Goal: Task Accomplishment & Management: Complete application form

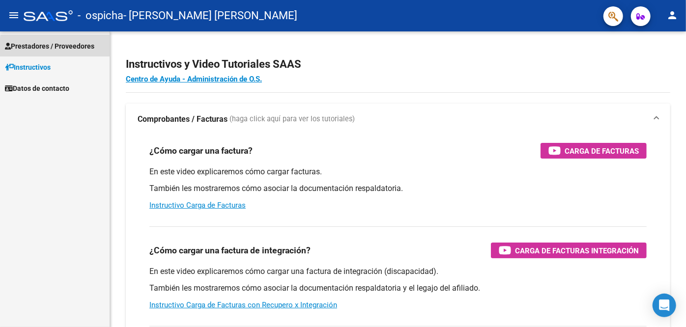
click at [66, 48] on span "Prestadores / Proveedores" at bounding box center [49, 46] width 89 height 11
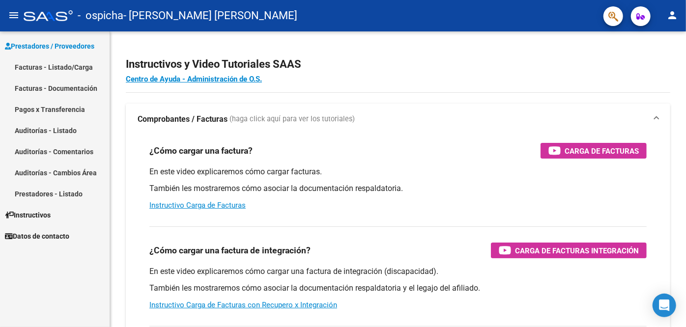
click at [52, 88] on link "Facturas - Documentación" at bounding box center [55, 88] width 110 height 21
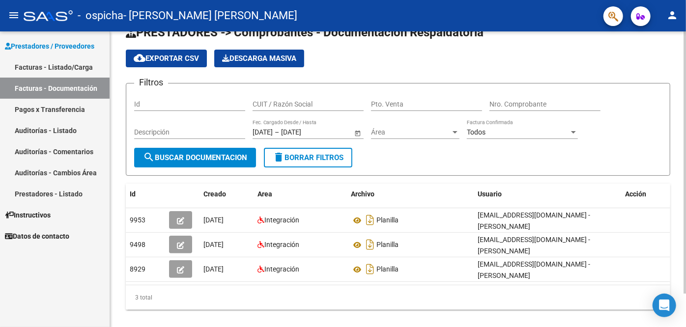
scroll to position [37, 0]
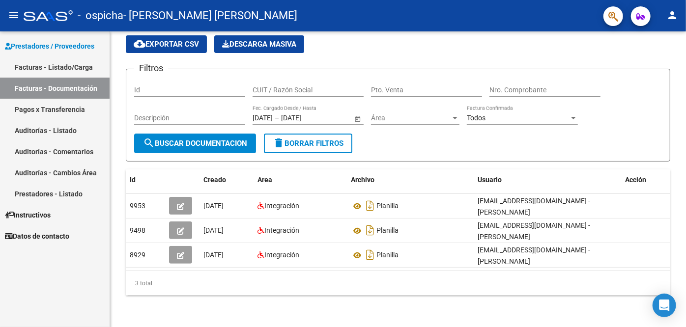
click at [74, 107] on link "Pagos x Transferencia" at bounding box center [55, 109] width 110 height 21
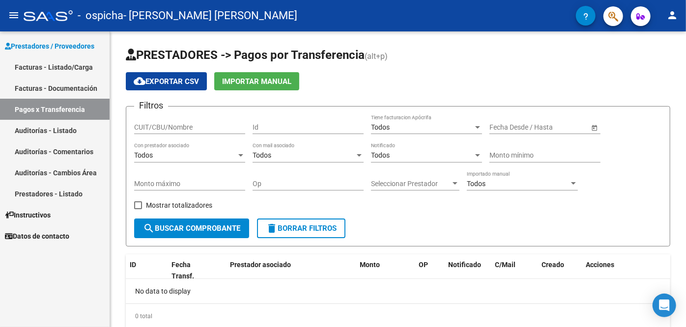
click at [72, 88] on link "Facturas - Documentación" at bounding box center [55, 88] width 110 height 21
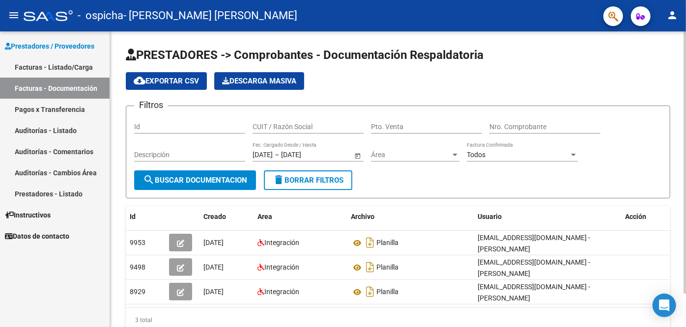
click at [174, 120] on div "Id" at bounding box center [189, 124] width 111 height 20
click at [143, 130] on input "Id" at bounding box center [189, 127] width 111 height 8
click at [171, 158] on input "Descripción" at bounding box center [189, 155] width 111 height 8
click at [285, 126] on input "CUIT / Razón Social" at bounding box center [308, 127] width 111 height 8
type input "27384049783"
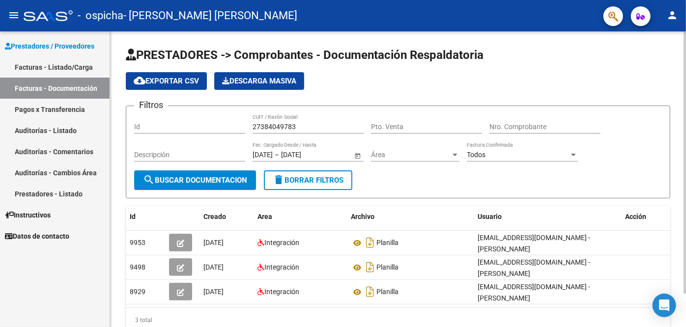
click at [384, 132] on div "Pto. Venta" at bounding box center [426, 124] width 111 height 20
type input "0001"
click at [508, 124] on input "Nro. Comprobante" at bounding box center [544, 127] width 111 height 8
type input "00001161"
click at [443, 159] on span "Área" at bounding box center [411, 155] width 80 height 8
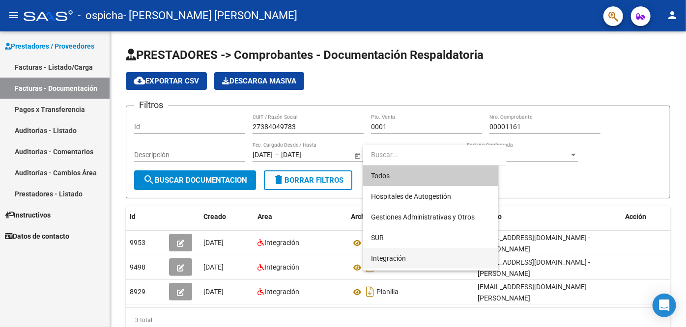
click at [446, 253] on span "Integración" at bounding box center [430, 258] width 119 height 21
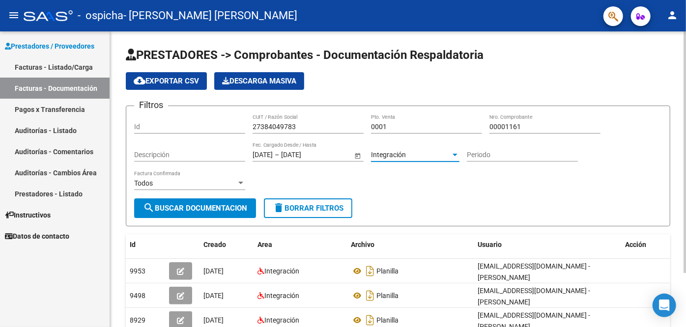
click at [208, 155] on input "Descripción" at bounding box center [189, 155] width 111 height 8
type input "fonoaudiologia"
click at [174, 131] on div "Id" at bounding box center [189, 124] width 111 height 20
click at [470, 155] on input "Periodo" at bounding box center [522, 155] width 111 height 8
click at [505, 156] on input "Periodo" at bounding box center [522, 155] width 111 height 8
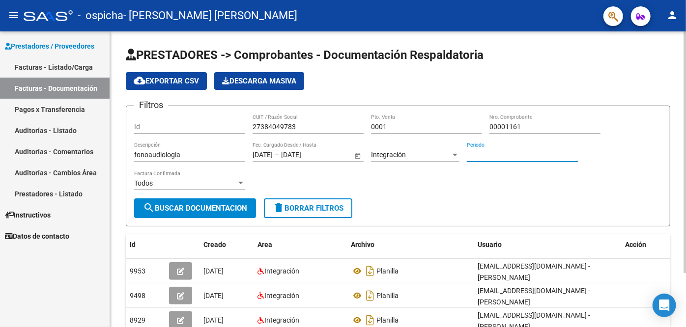
click at [482, 152] on input "Periodo" at bounding box center [522, 155] width 111 height 8
click at [221, 127] on input "Id" at bounding box center [189, 127] width 111 height 8
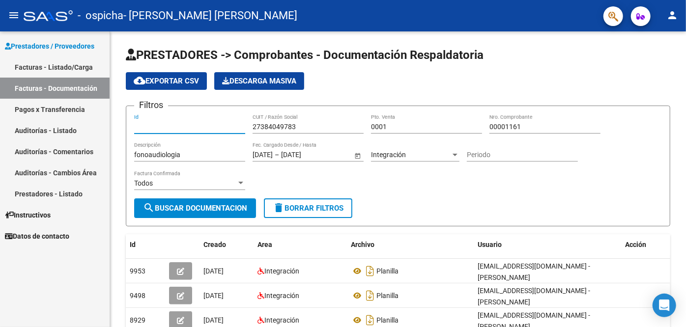
click at [47, 64] on link "Facturas - Listado/Carga" at bounding box center [55, 67] width 110 height 21
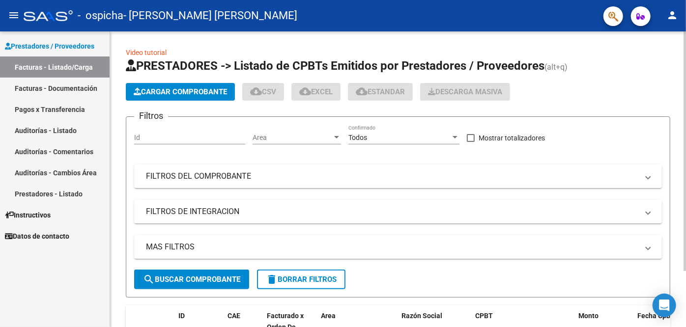
click at [160, 141] on input "Id" at bounding box center [189, 138] width 111 height 8
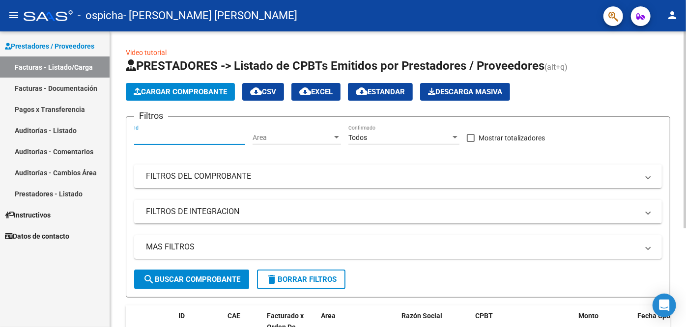
click at [265, 134] on span "Area" at bounding box center [293, 138] width 80 height 8
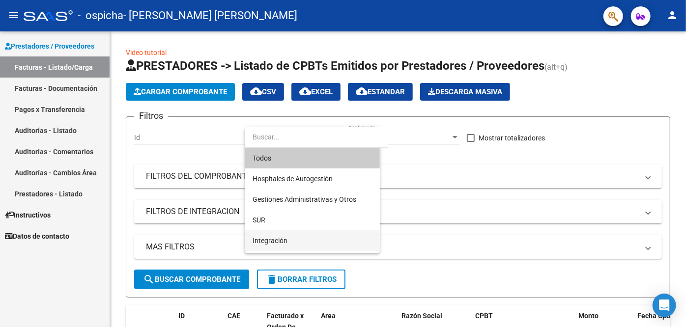
click at [289, 239] on span "Integración" at bounding box center [312, 240] width 119 height 21
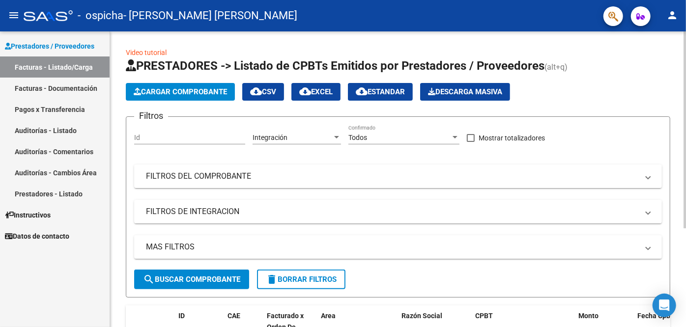
click at [364, 132] on div "Todos Confirmado" at bounding box center [403, 135] width 111 height 20
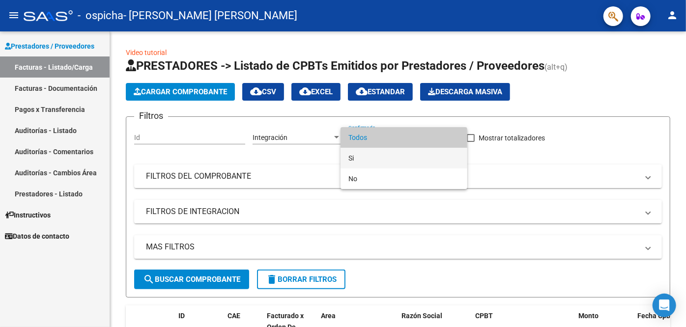
click at [366, 160] on span "Si" at bounding box center [403, 158] width 111 height 21
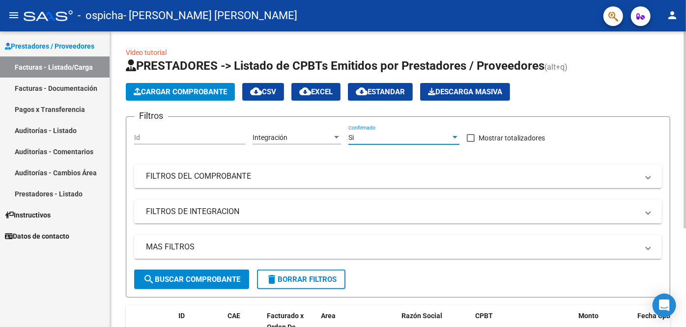
click at [272, 176] on mat-panel-title "FILTROS DEL COMPROBANTE" at bounding box center [392, 176] width 492 height 11
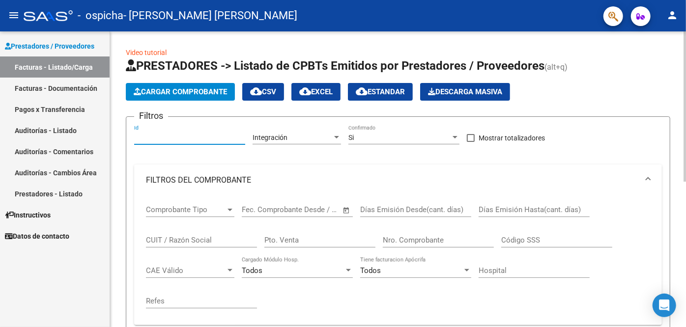
click at [170, 139] on input "Id" at bounding box center [189, 138] width 111 height 8
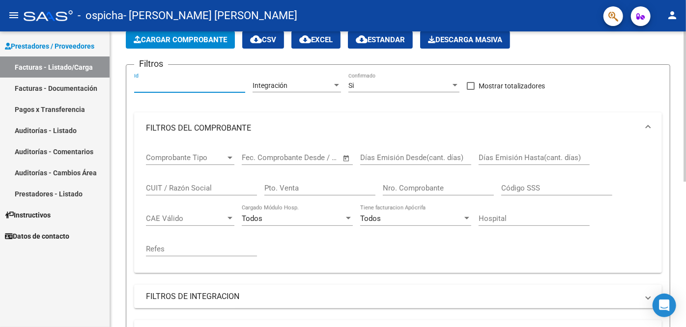
scroll to position [44, 0]
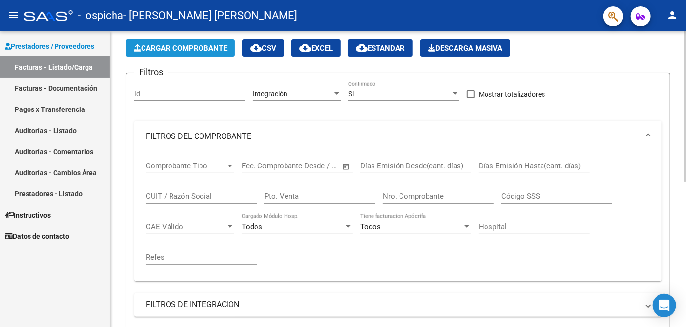
click at [196, 49] on span "Cargar Comprobante" at bounding box center [180, 48] width 93 height 9
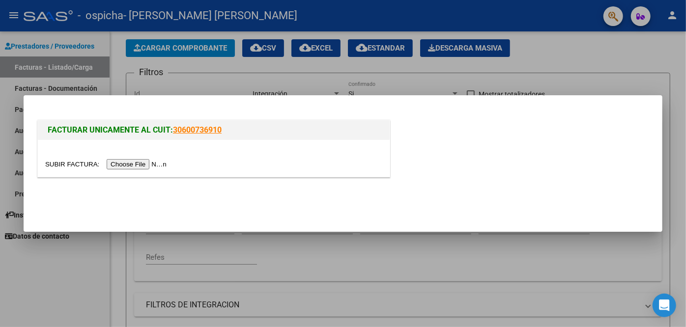
click at [118, 163] on input "file" at bounding box center [107, 164] width 124 height 10
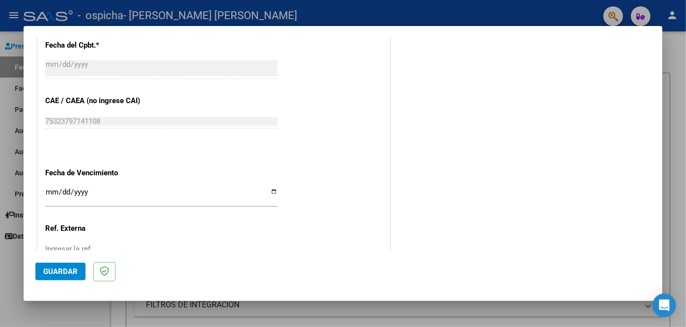
scroll to position [620, 0]
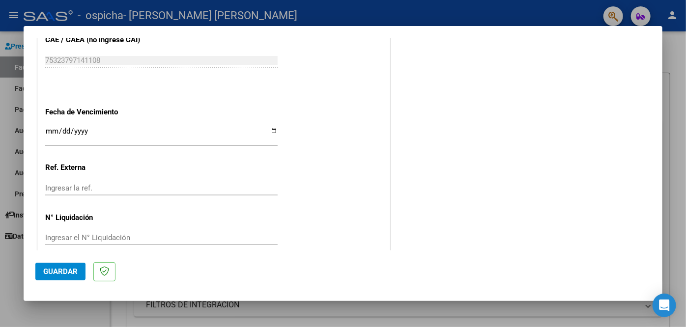
drag, startPoint x: 35, startPoint y: 120, endPoint x: 43, endPoint y: 121, distance: 7.9
click at [35, 120] on mat-dialog-content "COMPROBANTE VER COMPROBANTE El comprobante fue leído exitosamente. DATOS DEL CO…" at bounding box center [343, 144] width 639 height 213
click at [46, 127] on input "Ingresar la fecha" at bounding box center [161, 135] width 232 height 16
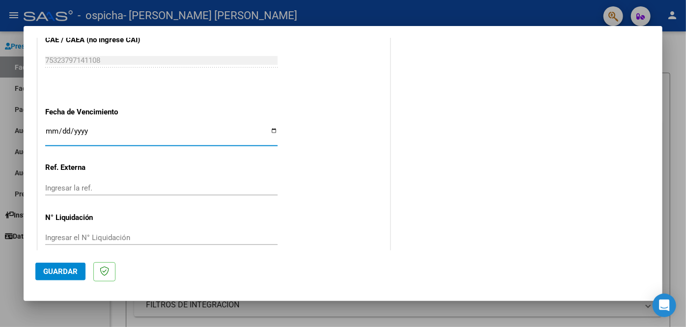
click at [54, 127] on input "Ingresar la fecha" at bounding box center [161, 135] width 232 height 16
type input "[DATE]"
click at [75, 184] on input "Ingresar la ref." at bounding box center [161, 188] width 232 height 9
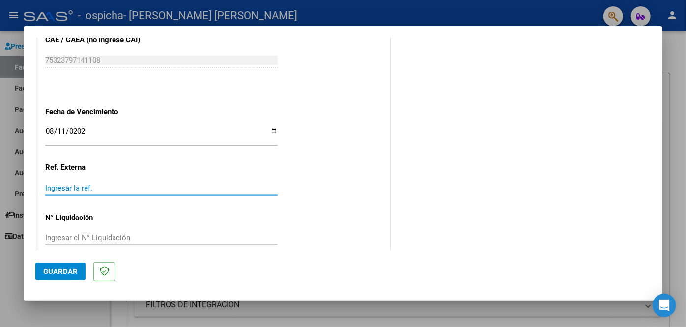
click at [90, 233] on input "Ingresar el N° Liquidación" at bounding box center [161, 237] width 232 height 9
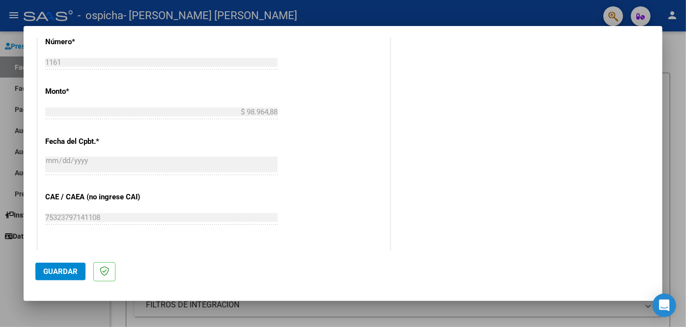
scroll to position [424, 0]
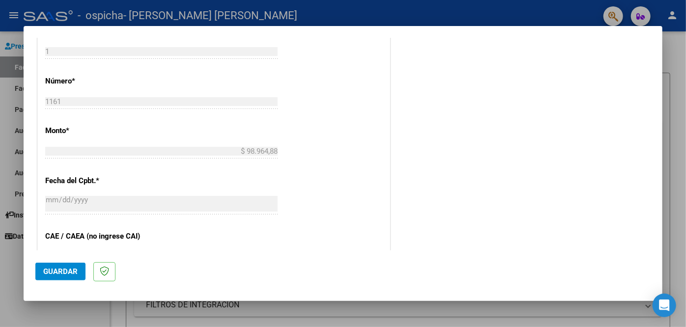
click at [63, 273] on span "Guardar" at bounding box center [60, 271] width 34 height 9
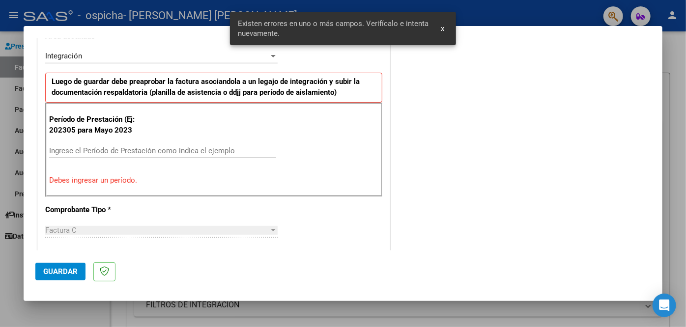
scroll to position [217, 0]
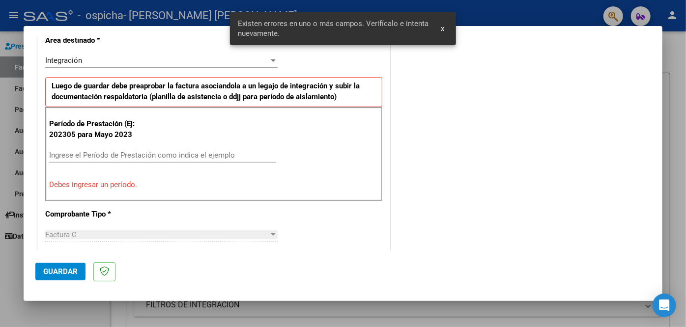
click at [120, 157] on input "Ingrese el Período de Prestación como indica el ejemplo" at bounding box center [162, 155] width 227 height 9
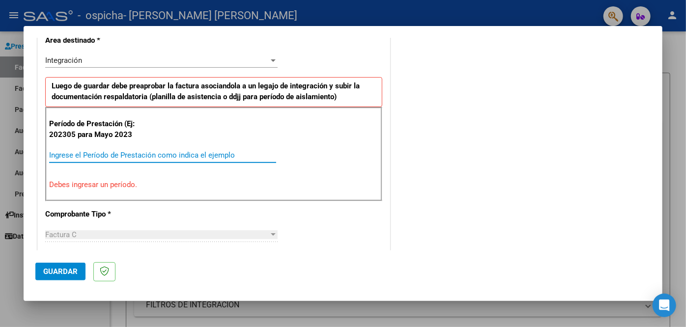
click at [131, 154] on input "Ingrese el Período de Prestación como indica el ejemplo" at bounding box center [162, 155] width 227 height 9
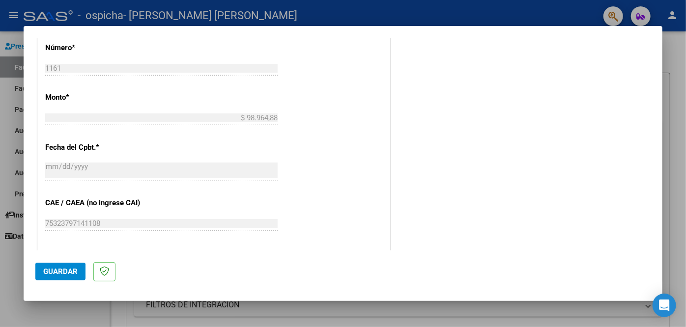
scroll to position [620, 0]
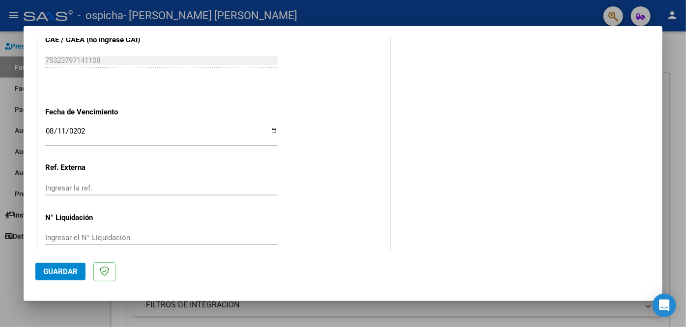
type input "202507"
click at [61, 270] on span "Guardar" at bounding box center [60, 271] width 34 height 9
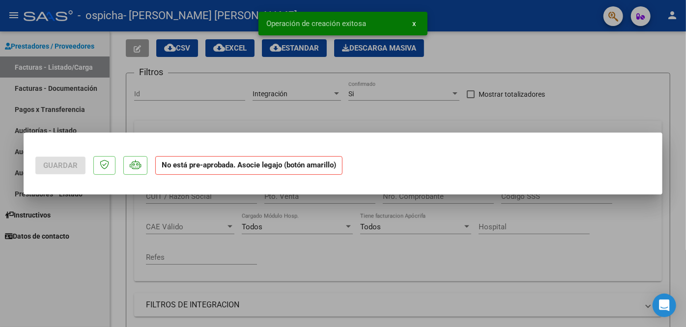
scroll to position [0, 0]
click at [415, 22] on span "x" at bounding box center [413, 23] width 3 height 9
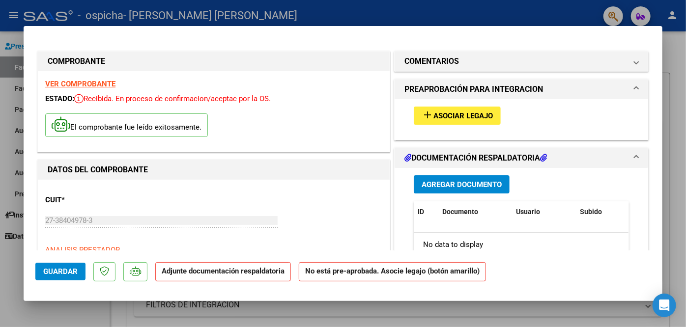
click at [445, 182] on span "Agregar Documento" at bounding box center [462, 184] width 80 height 9
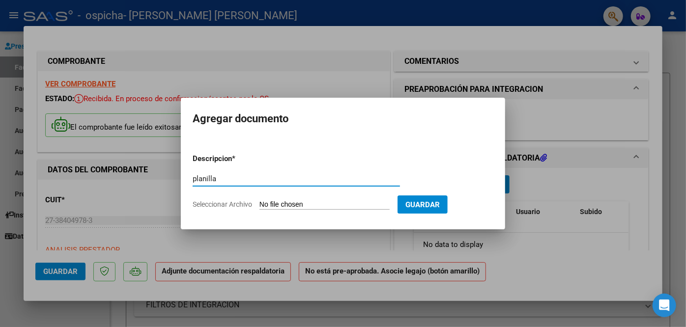
type input "planilla"
click at [285, 204] on input "Seleccionar Archivo" at bounding box center [324, 204] width 130 height 9
type input "C:\fakepath\[DATE] [PERSON_NAME].pdf"
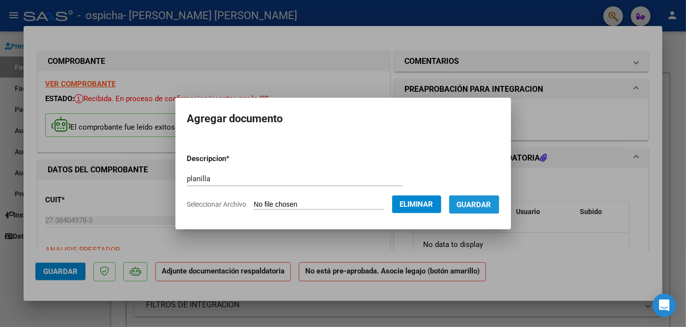
click at [482, 206] on span "Guardar" at bounding box center [474, 204] width 34 height 9
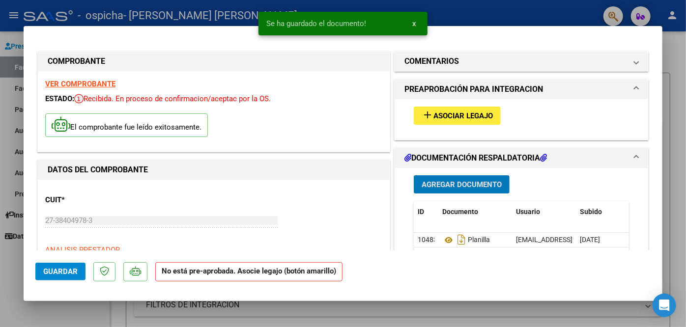
click at [61, 271] on span "Guardar" at bounding box center [60, 271] width 34 height 9
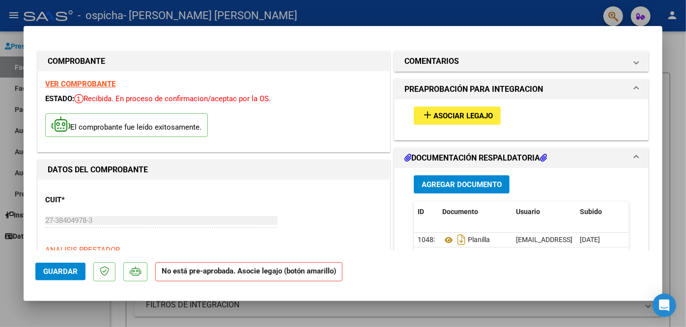
click at [662, 99] on div at bounding box center [343, 163] width 686 height 327
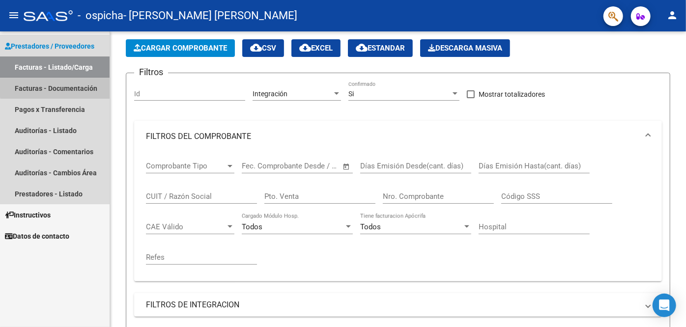
click at [61, 85] on link "Facturas - Documentación" at bounding box center [55, 88] width 110 height 21
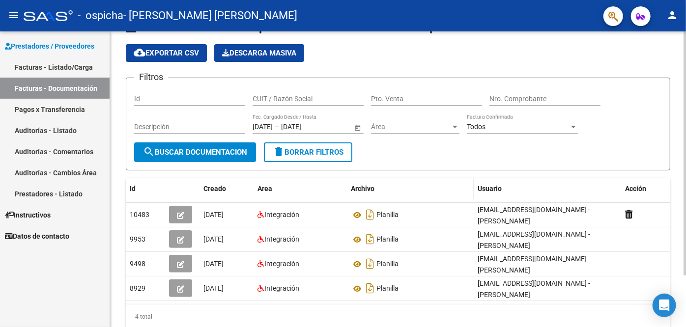
scroll to position [62, 0]
